Goal: Find specific page/section: Find specific page/section

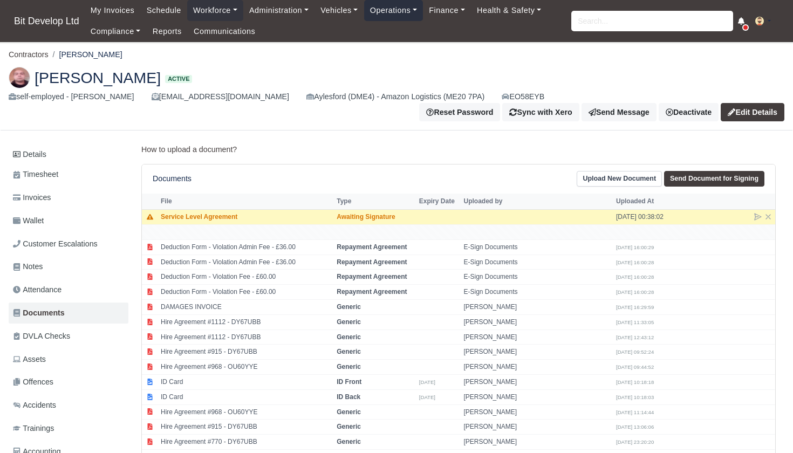
click at [399, 12] on link "Operations" at bounding box center [393, 10] width 59 height 21
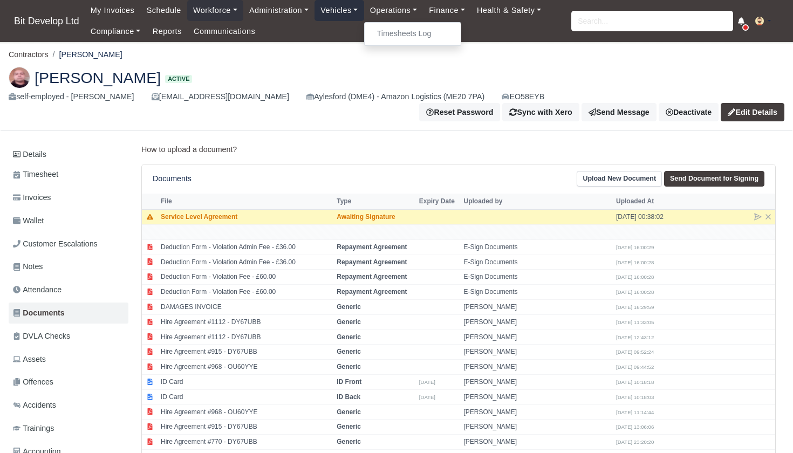
click at [332, 5] on link "Vehicles" at bounding box center [340, 10] width 50 height 21
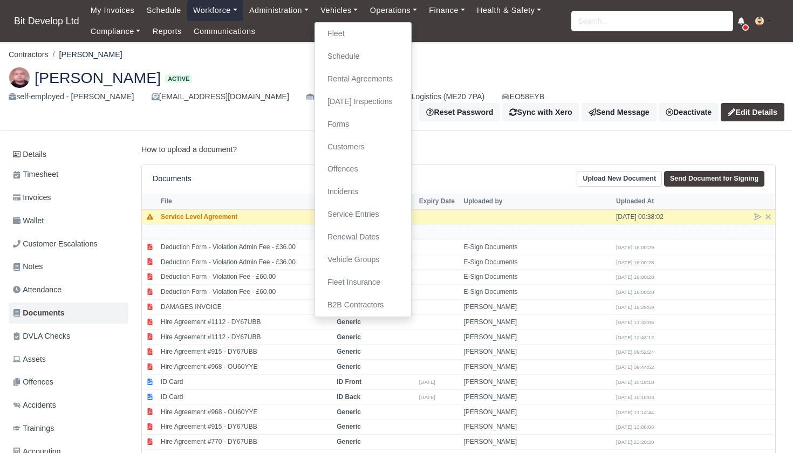
click at [211, 8] on link "Workforce" at bounding box center [215, 10] width 56 height 21
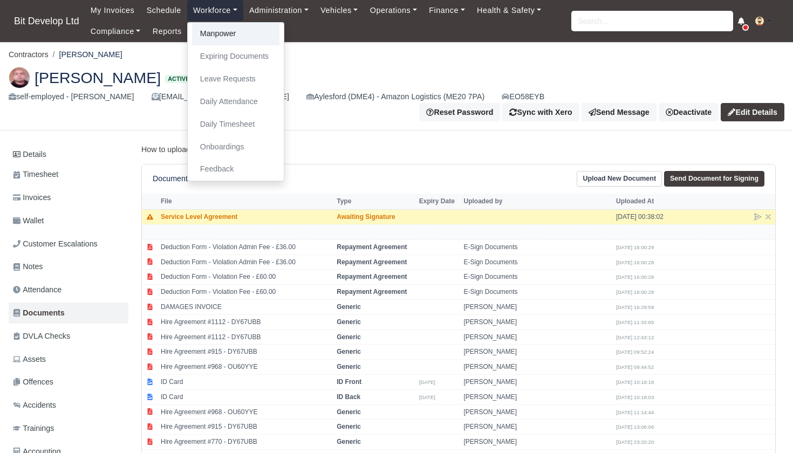
click at [230, 38] on link "Manpower" at bounding box center [235, 34] width 87 height 23
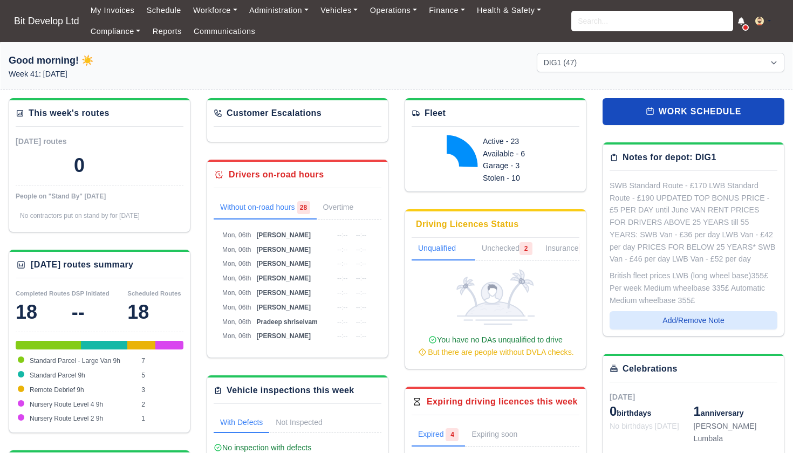
select select "2"
click at [399, 13] on link "Operations" at bounding box center [393, 10] width 59 height 21
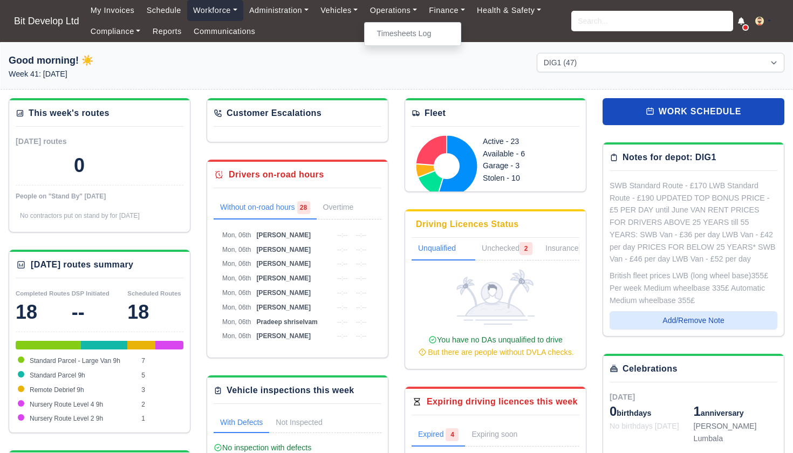
click at [210, 13] on link "Workforce" at bounding box center [215, 10] width 56 height 21
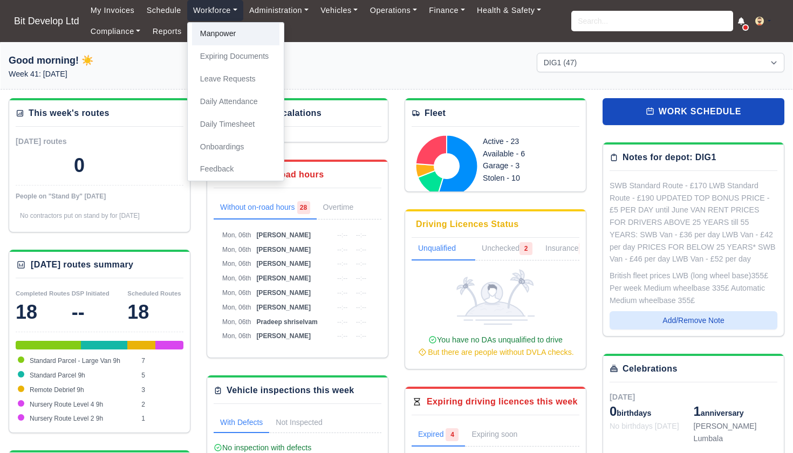
click at [217, 37] on link "Manpower" at bounding box center [235, 34] width 87 height 23
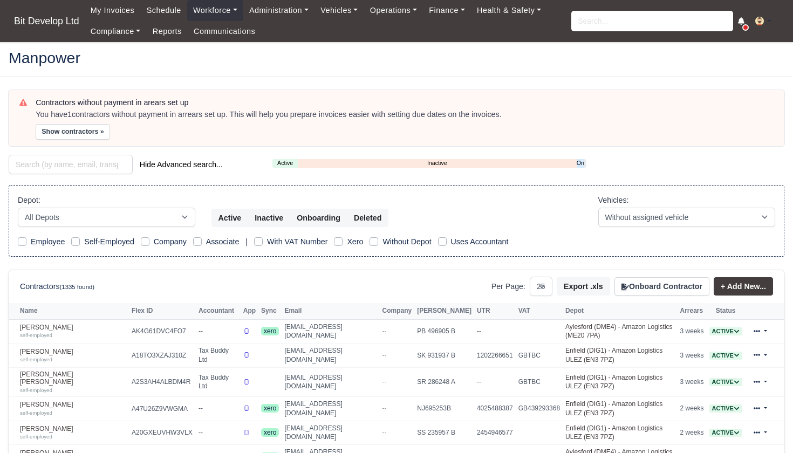
select select "25"
click at [578, 162] on link "Onboarding" at bounding box center [580, 163] width 7 height 9
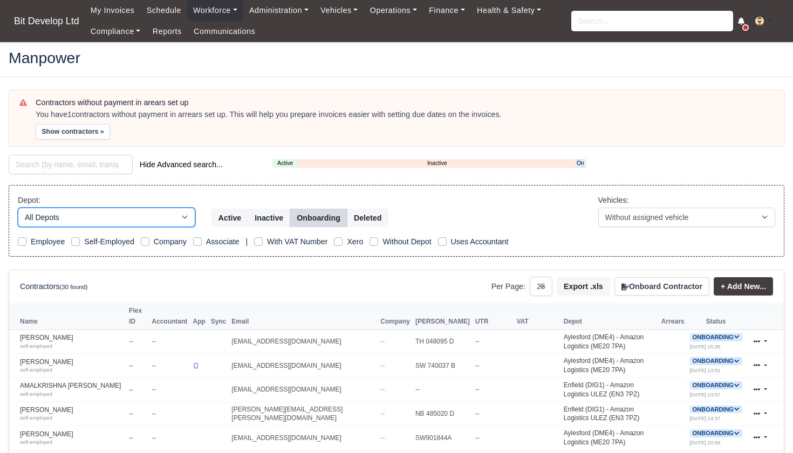
select select "2"
